Goal: Find specific page/section: Find specific page/section

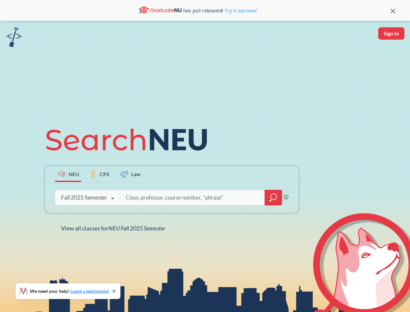
click at [205, 156] on icon at bounding box center [129, 139] width 169 height 36
click at [393, 10] on icon at bounding box center [393, 11] width 5 height 5
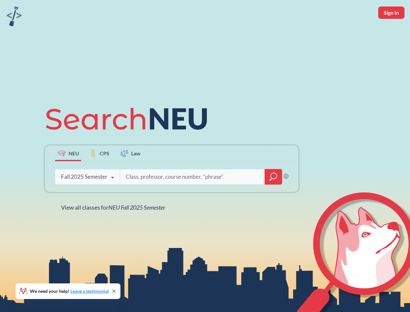
click at [391, 33] on div "NEU CPS Law Phrase search guarantees the exact search appears in the results. E…" at bounding box center [205, 156] width 410 height 312
click at [68, 174] on div "Fall 2025 Semester" at bounding box center [84, 176] width 46 height 7
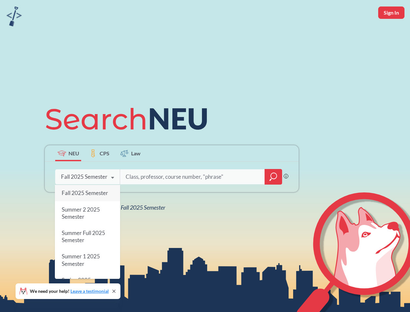
click at [99, 174] on div "Fall 2025 Semester" at bounding box center [84, 176] width 46 height 7
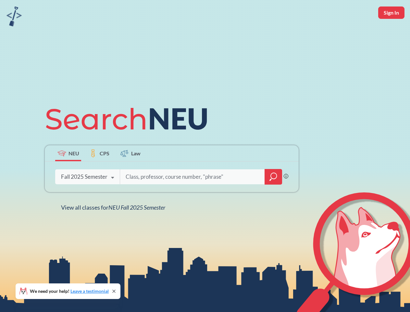
click at [131, 174] on input "search" at bounding box center [192, 177] width 135 height 14
click at [274, 198] on div "NEU CPS Law Phrase search guarantees the exact search appears in the results. E…" at bounding box center [172, 156] width 262 height 110
click at [87, 198] on div "NEU CPS Law Phrase search guarantees the exact search appears in the results. E…" at bounding box center [172, 156] width 262 height 110
click at [113, 198] on div "NEU CPS Law Phrase search guarantees the exact search appears in the results. E…" at bounding box center [172, 156] width 262 height 110
click at [115, 228] on div "NEU CPS Law Phrase search guarantees the exact search appears in the results. E…" at bounding box center [205, 156] width 410 height 312
